Goal: Information Seeking & Learning: Learn about a topic

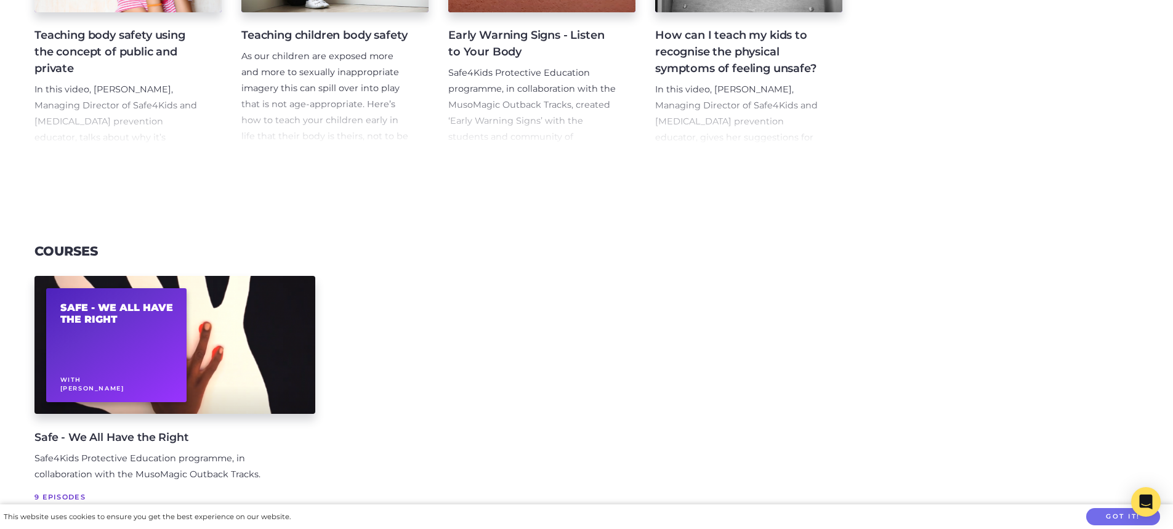
scroll to position [369, 0]
click at [77, 84] on p "In this video, [PERSON_NAME], Managing Director of Safe4Kids and [MEDICAL_DATA]…" at bounding box center [117, 152] width 167 height 143
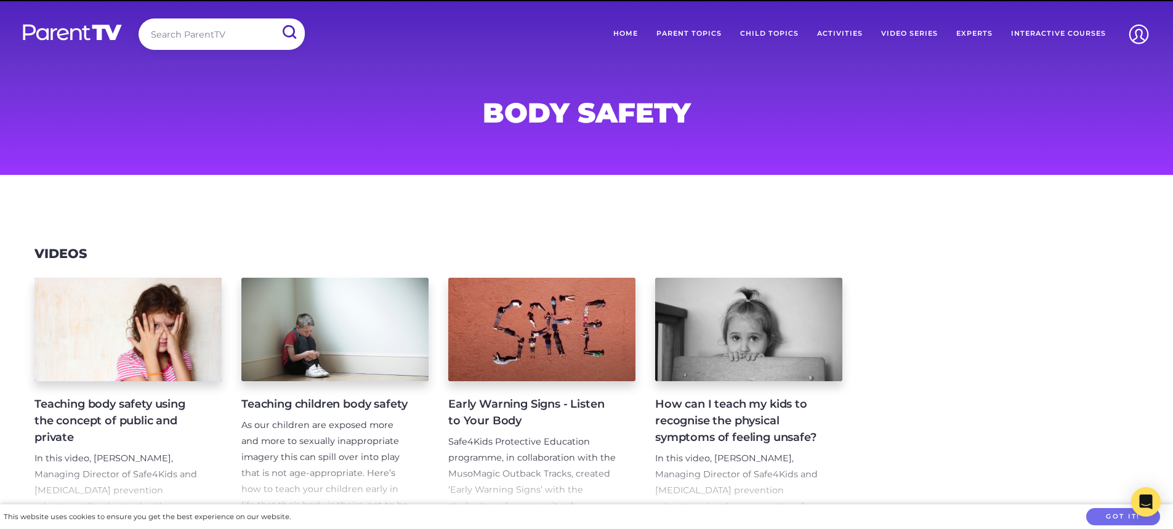
scroll to position [606, 0]
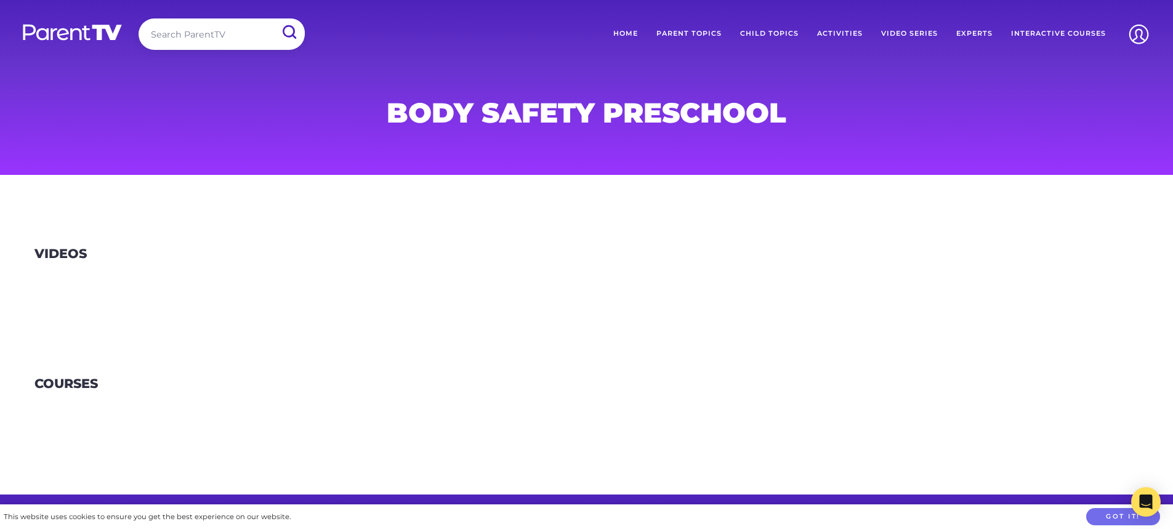
click at [240, 39] on input "search" at bounding box center [222, 33] width 166 height 31
type input "body safety"
click at [273, 18] on input "submit" at bounding box center [289, 32] width 32 height 28
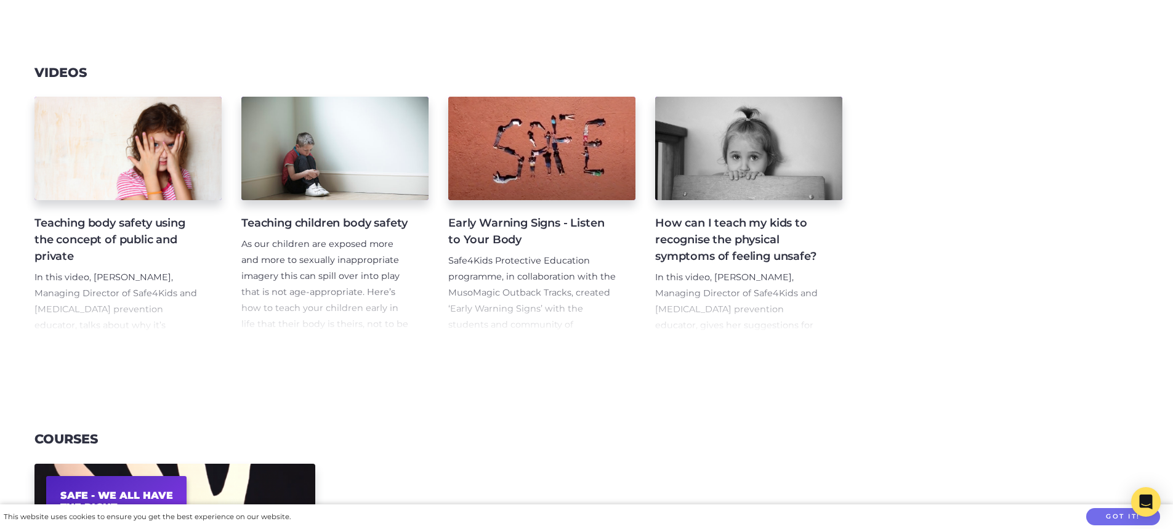
scroll to position [185, 0]
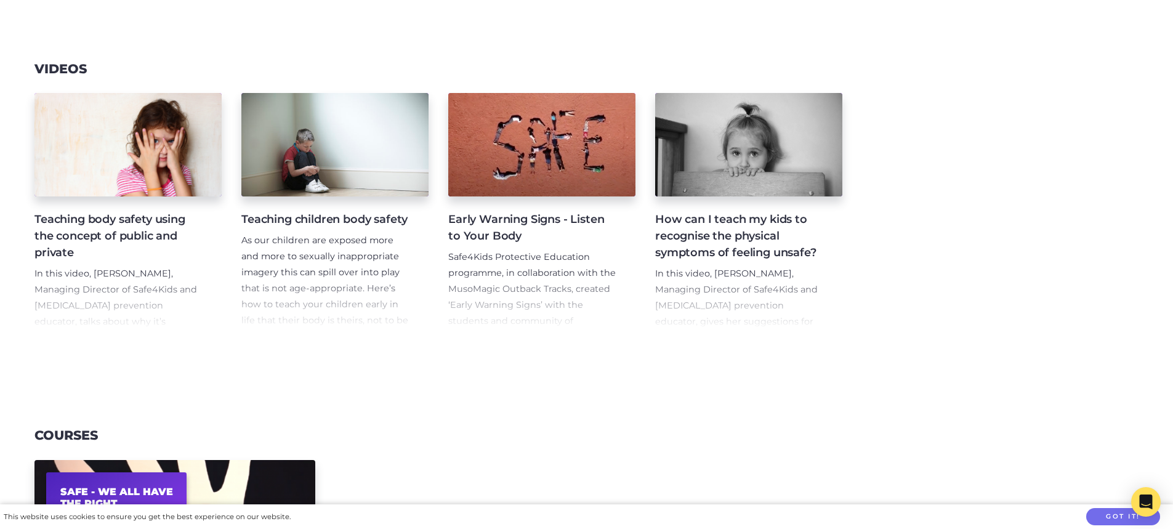
click at [294, 228] on h4 "Teaching children body safety" at bounding box center [324, 219] width 167 height 17
